Goal: Browse casually: Explore the website without a specific task or goal

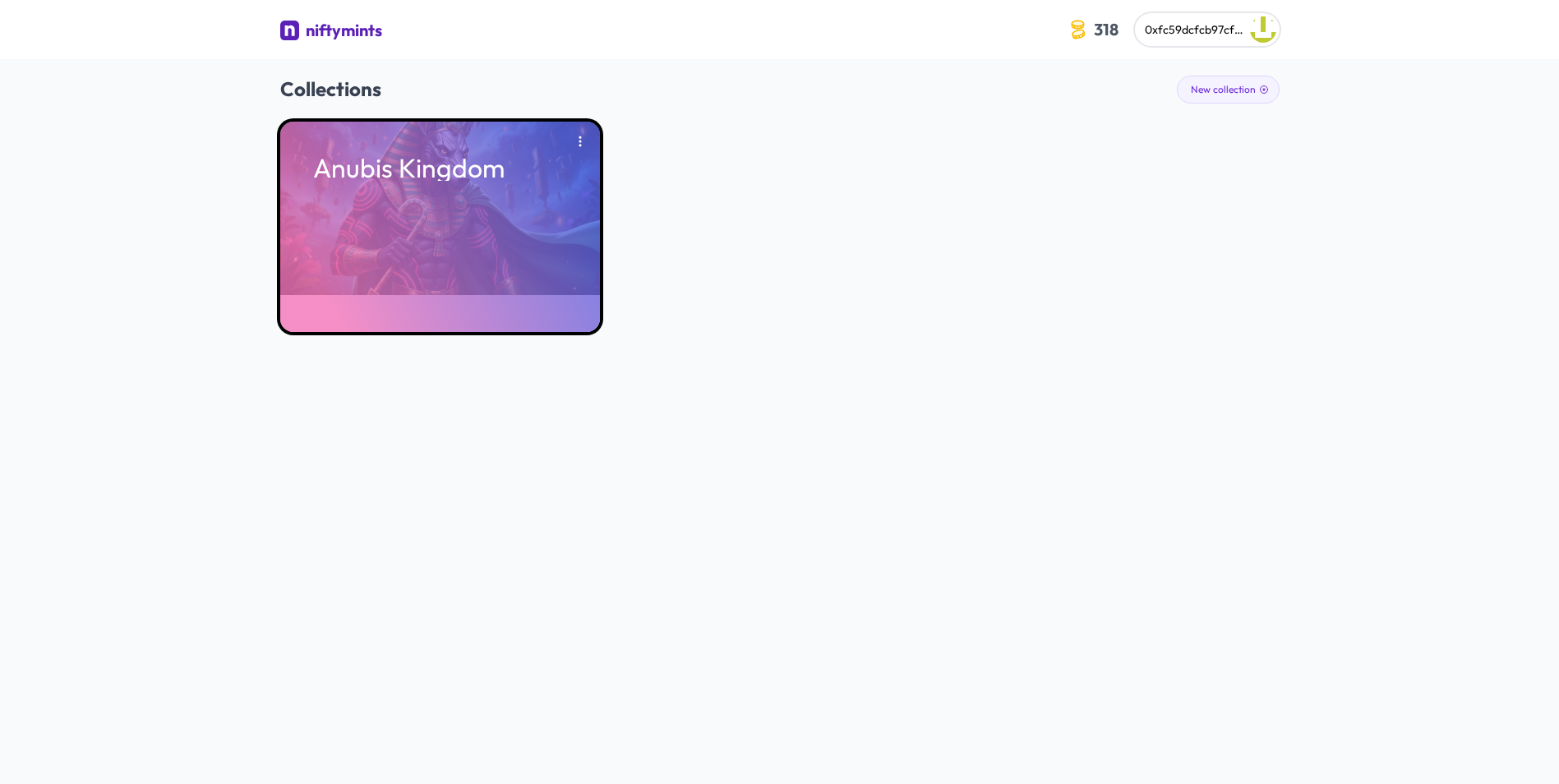
click at [556, 221] on div "Anubis Kingdom" at bounding box center [440, 227] width 320 height 210
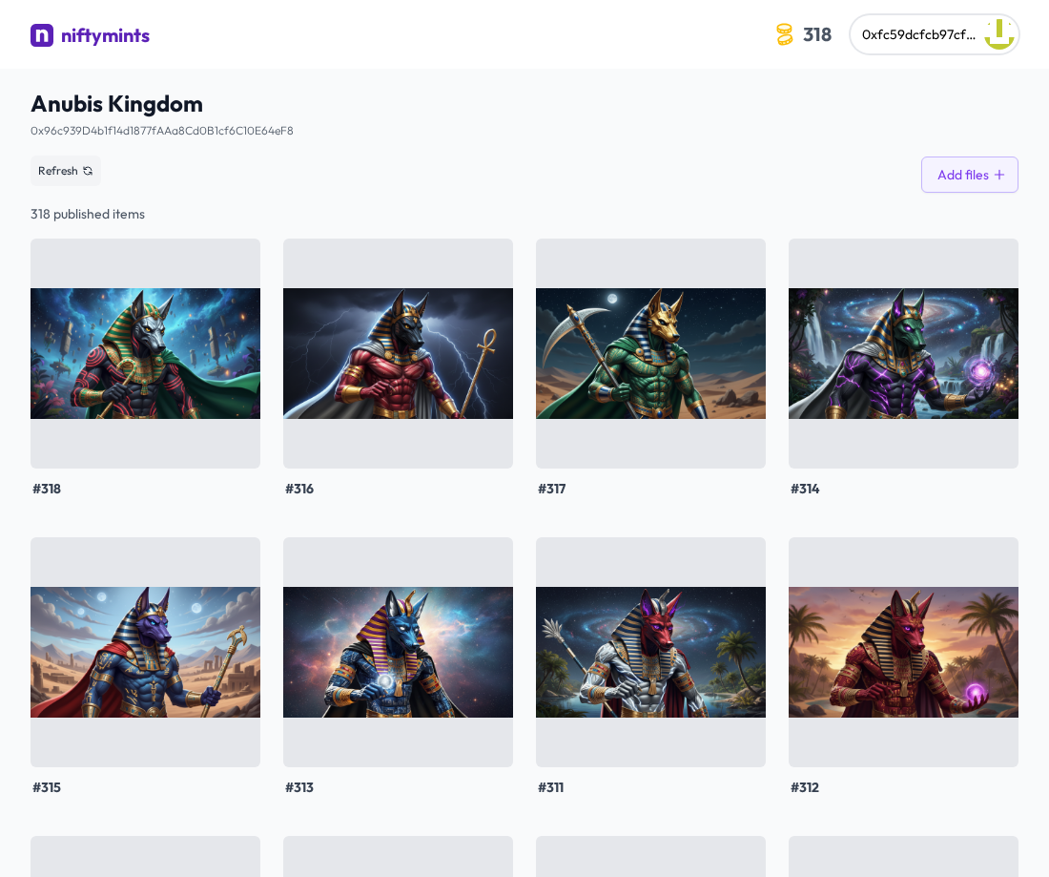
click at [786, 147] on div "Anubis Kingdom 0x96c939D4b1f14d1877fAAa8Cd0B1cf6C10E64eF8 See smart contract Re…" at bounding box center [525, 140] width 988 height 105
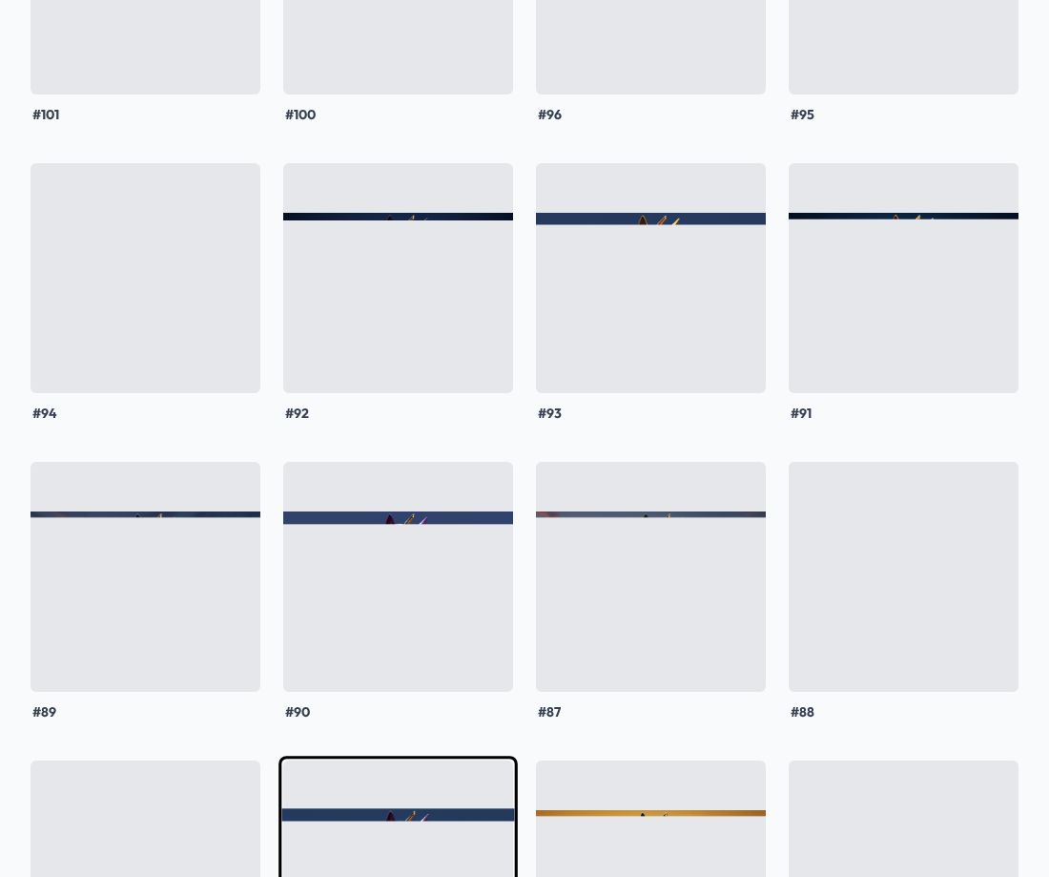
scroll to position [16791, 0]
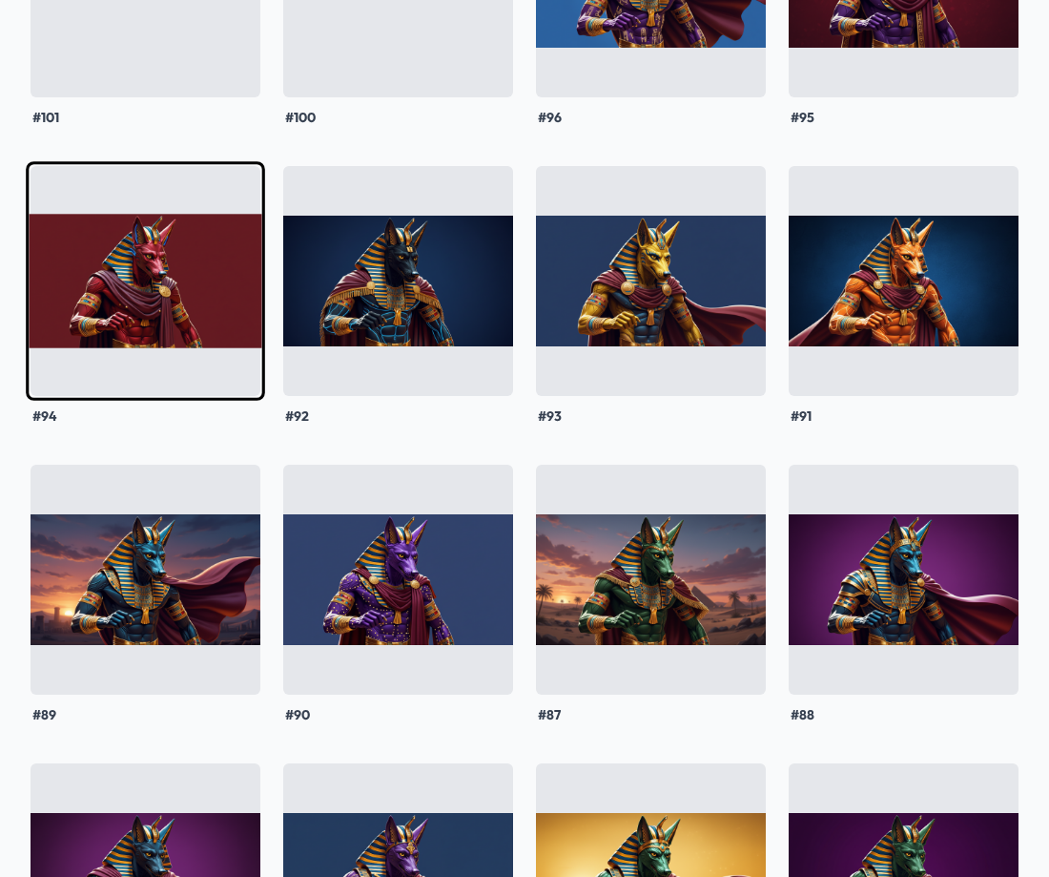
click at [144, 309] on img at bounding box center [145, 280] width 239 height 239
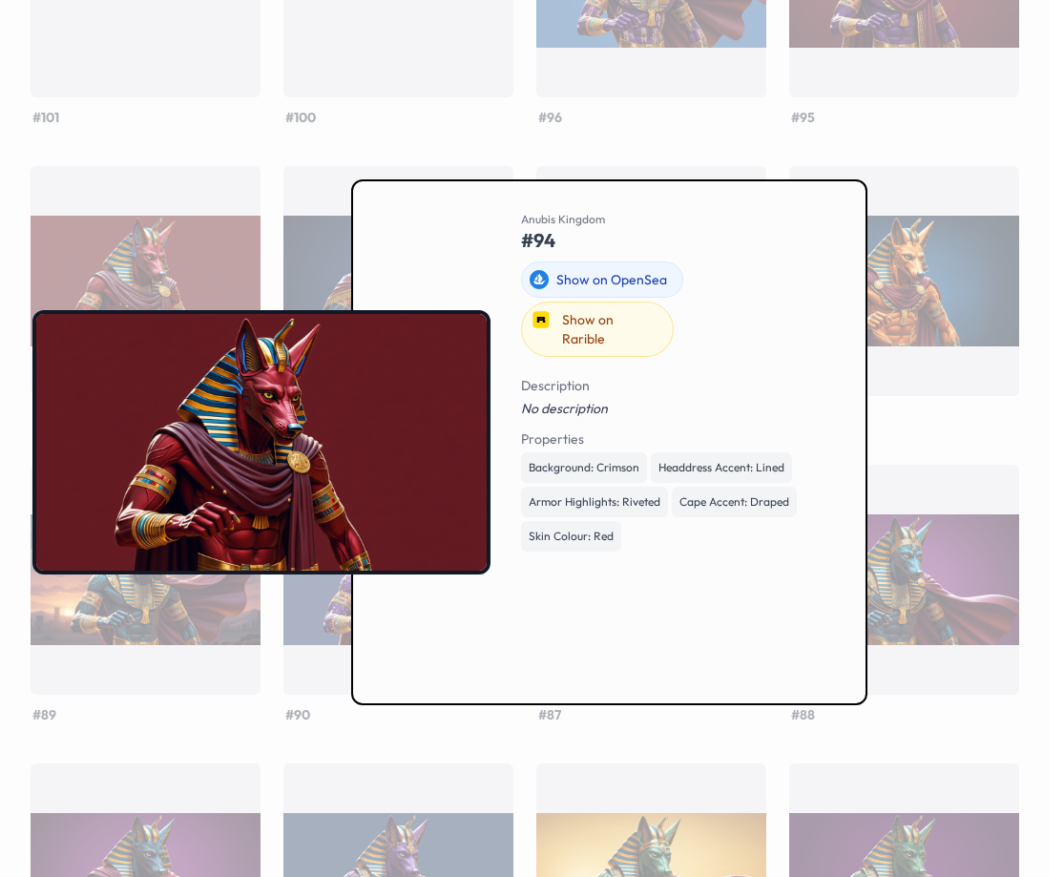
click at [952, 414] on div at bounding box center [532, 438] width 1064 height 877
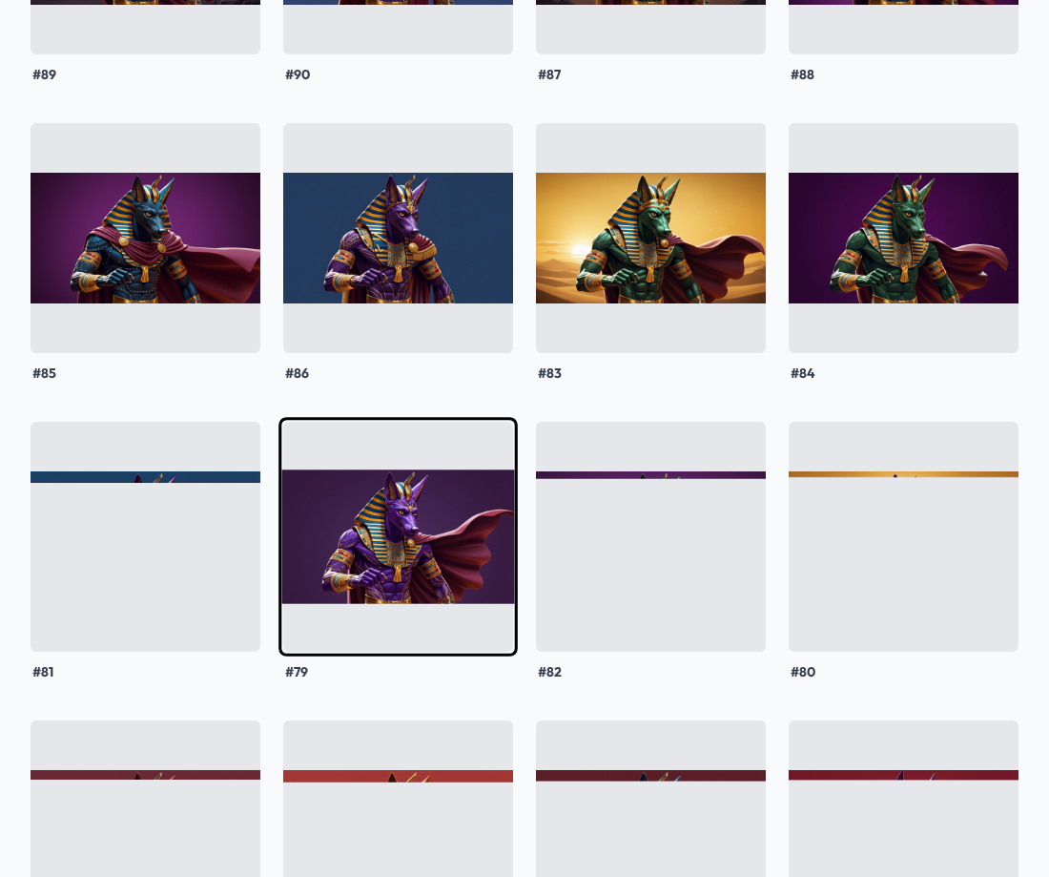
scroll to position [17459, 0]
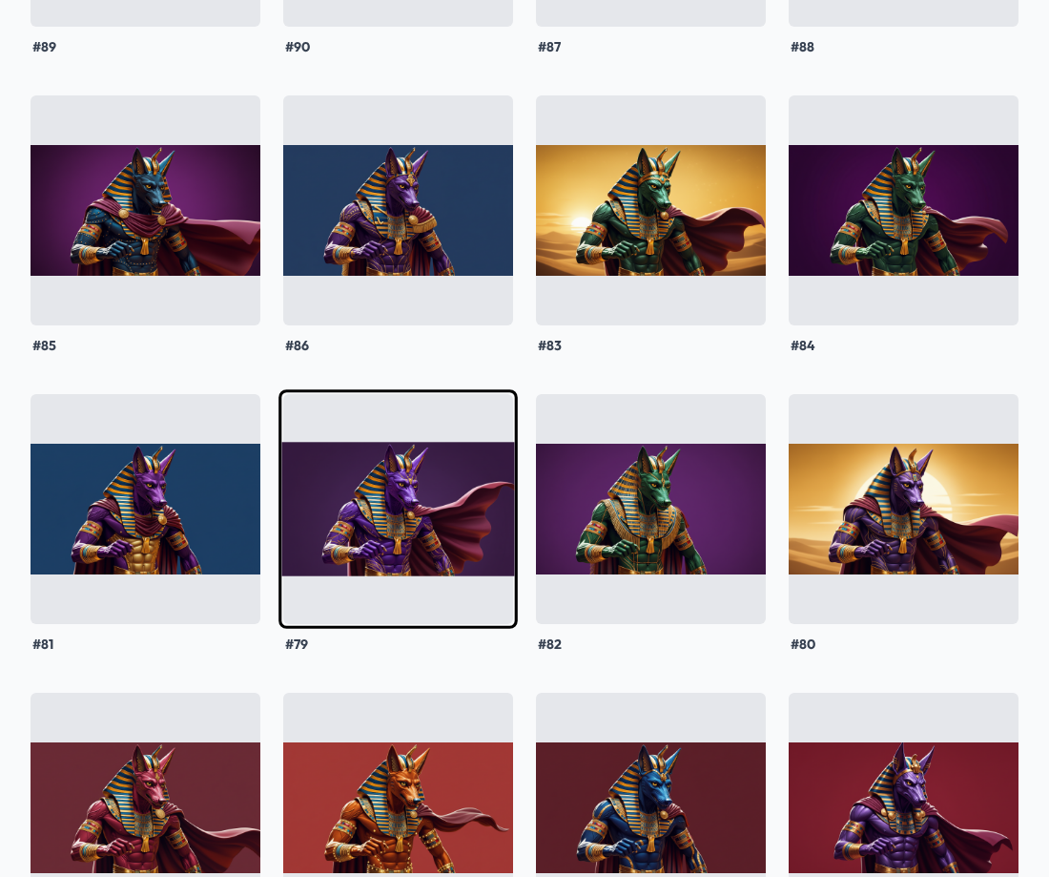
click at [375, 527] on img at bounding box center [398, 508] width 239 height 239
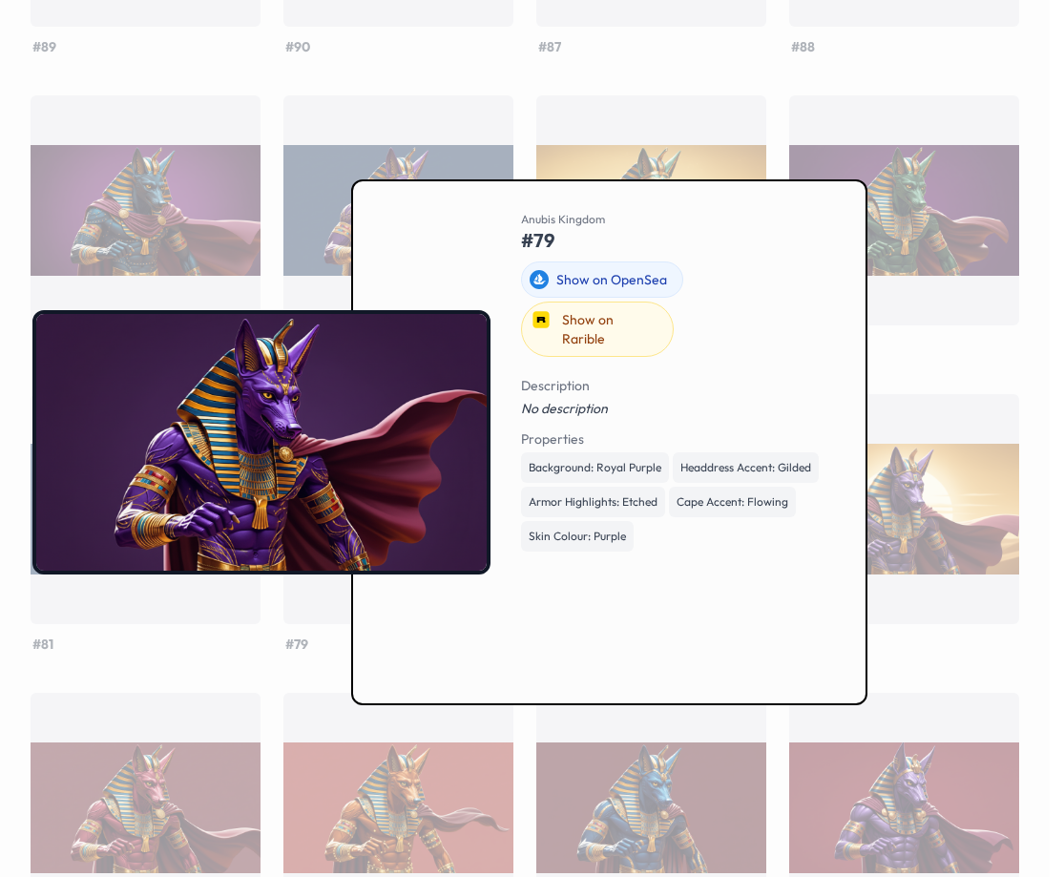
click at [932, 322] on div at bounding box center [532, 438] width 1064 height 877
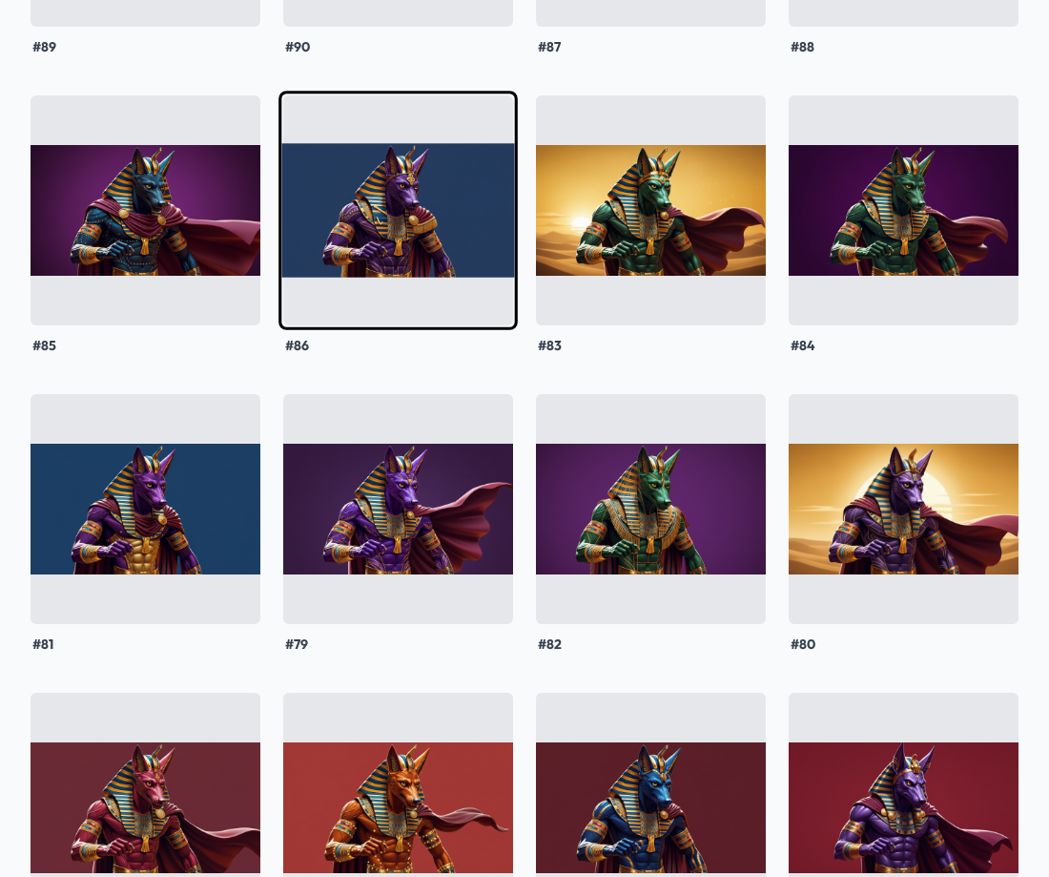
click at [423, 215] on img at bounding box center [398, 210] width 239 height 239
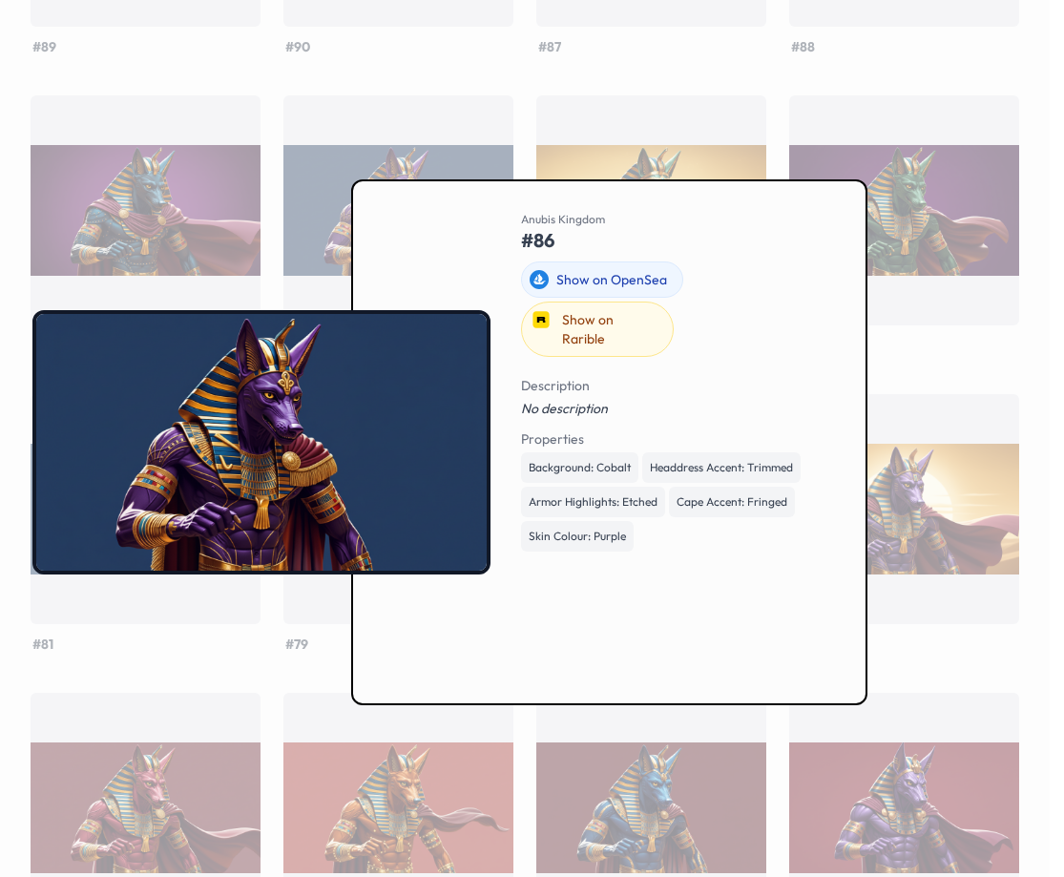
click at [940, 298] on div at bounding box center [532, 438] width 1064 height 877
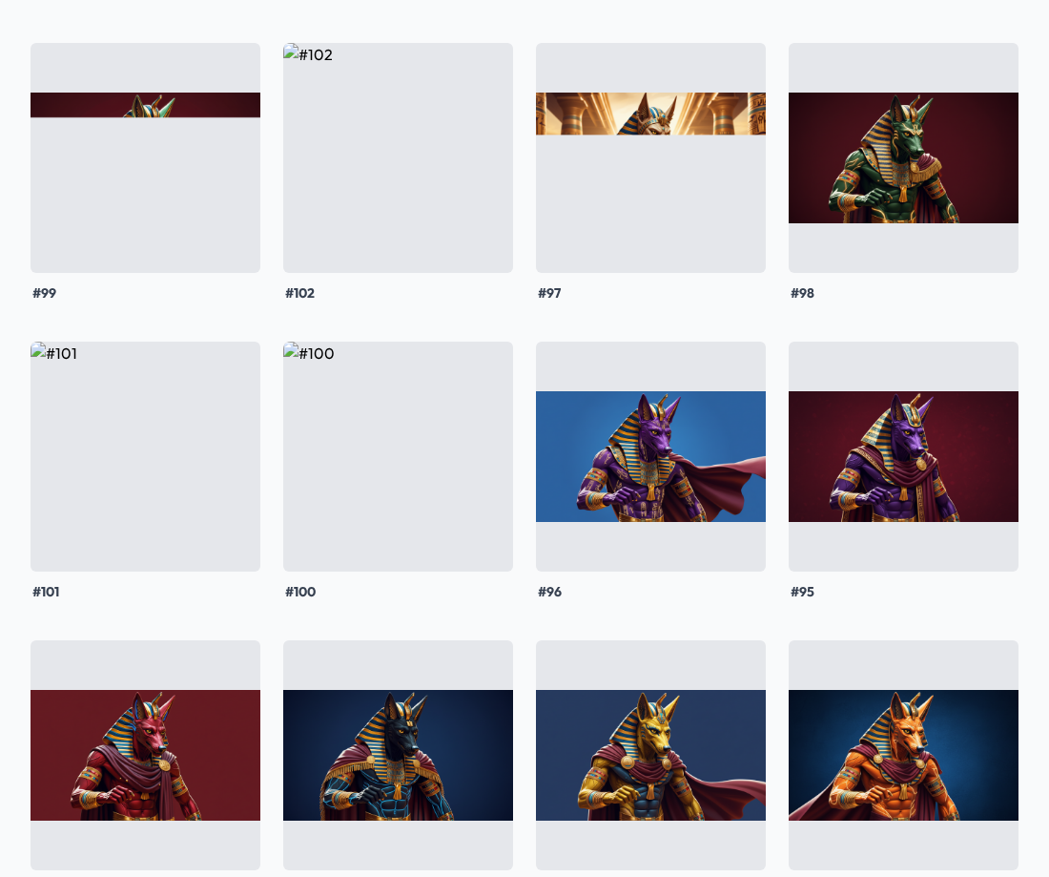
scroll to position [16314, 0]
